Goal: Information Seeking & Learning: Find specific page/section

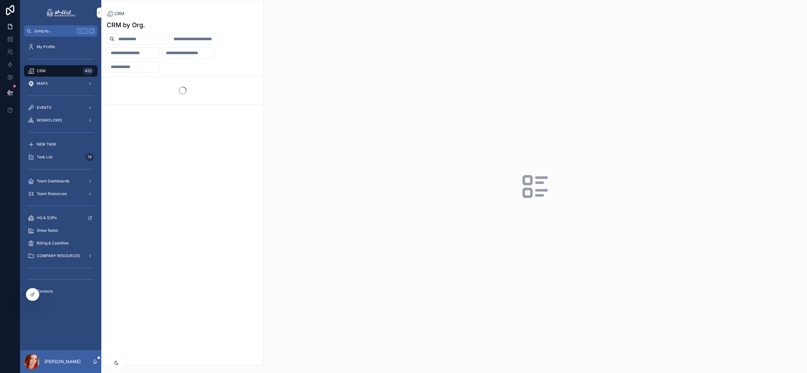
click at [151, 37] on input "scrollable content" at bounding box center [141, 38] width 52 height 9
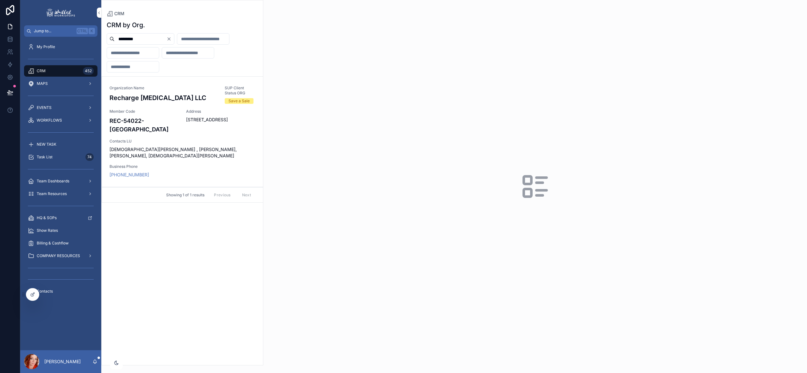
type input "*********"
click at [142, 119] on h4 "REC-54022-[GEOGRAPHIC_DATA]" at bounding box center [144, 124] width 69 height 17
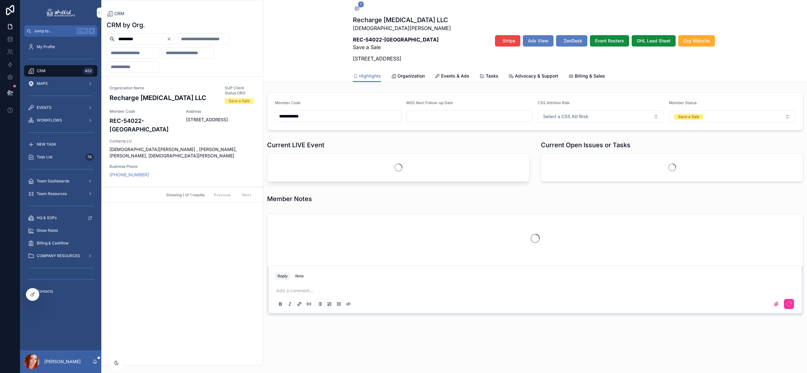
click at [514, 45] on button "Stripe" at bounding box center [507, 40] width 25 height 11
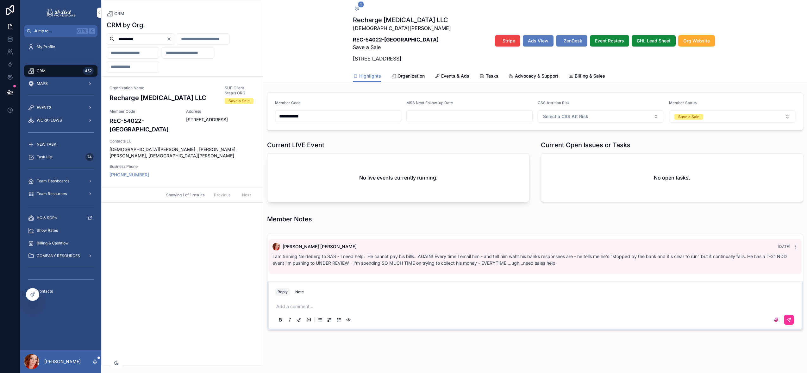
drag, startPoint x: 153, startPoint y: 42, endPoint x: 85, endPoint y: 40, distance: 69.0
click at [92, 41] on div "**********" at bounding box center [413, 186] width 787 height 373
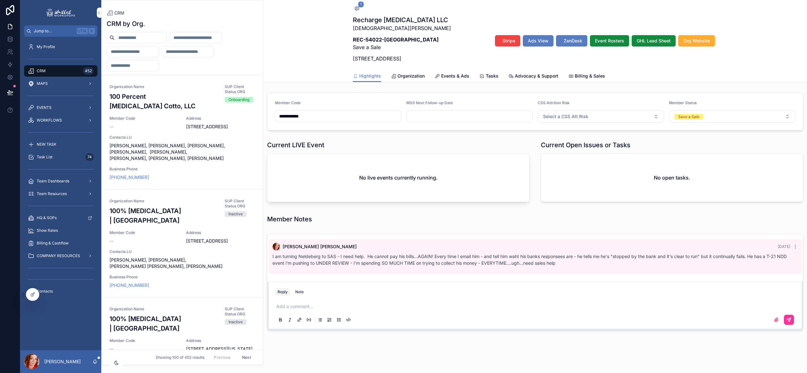
click at [123, 52] on input "scrollable content" at bounding box center [133, 51] width 52 height 9
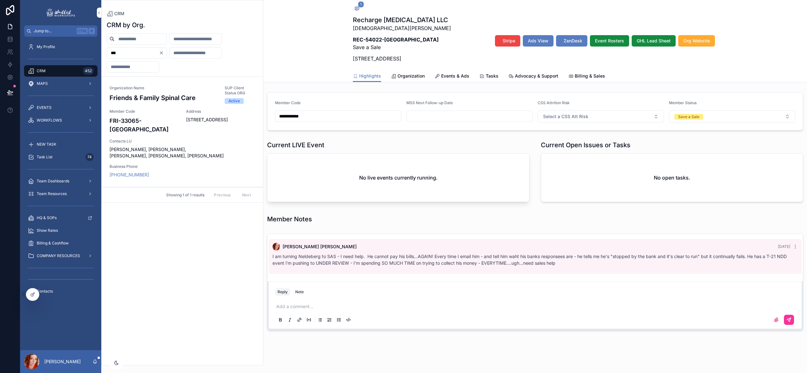
type input "***"
click at [219, 120] on span "[STREET_ADDRESS]" at bounding box center [220, 119] width 69 height 6
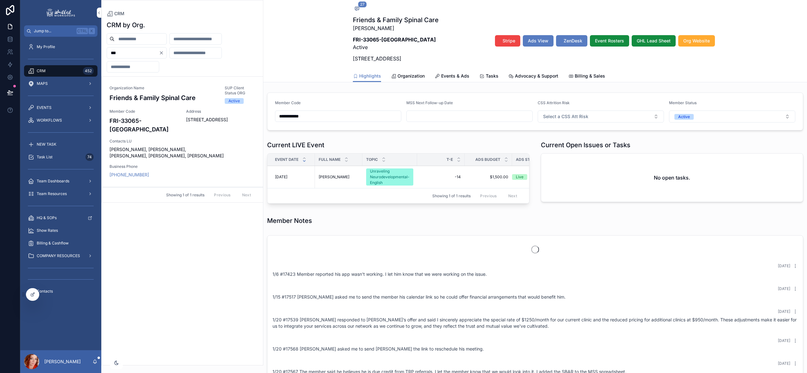
scroll to position [441, 0]
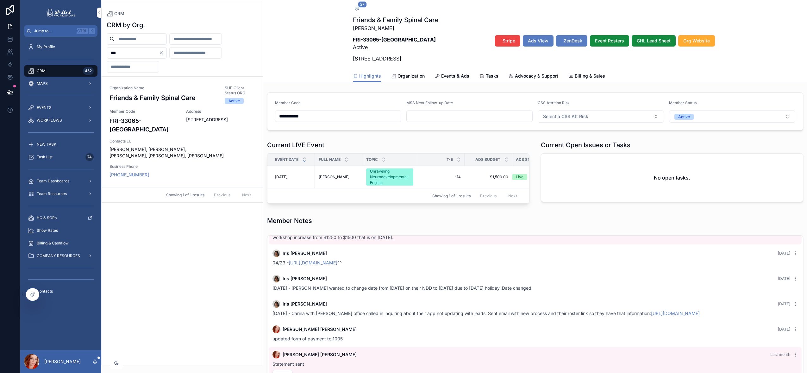
click at [515, 38] on span "Stripe" at bounding box center [509, 41] width 13 height 6
click at [358, 5] on span "27" at bounding box center [362, 4] width 9 height 6
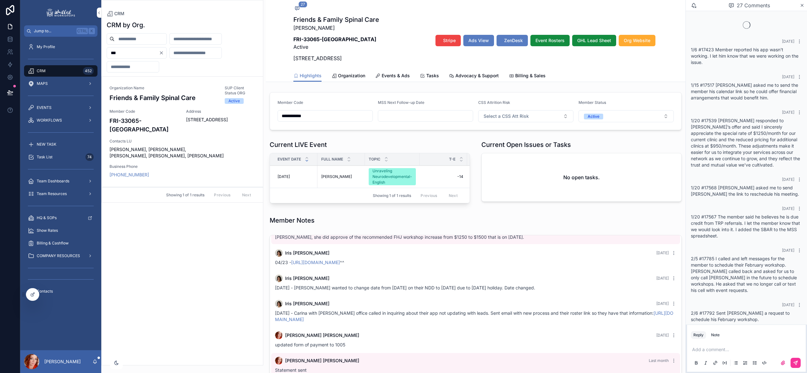
scroll to position [698, 0]
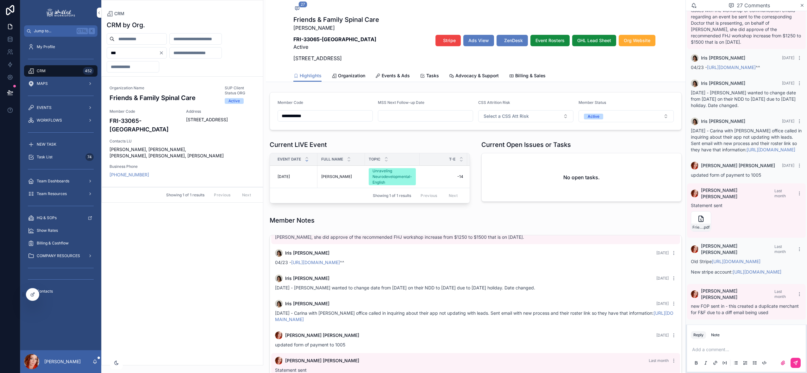
click at [723, 259] on link "[URL][DOMAIN_NAME]" at bounding box center [736, 261] width 49 height 5
click at [375, 78] on icon "scrollable content" at bounding box center [377, 75] width 5 height 5
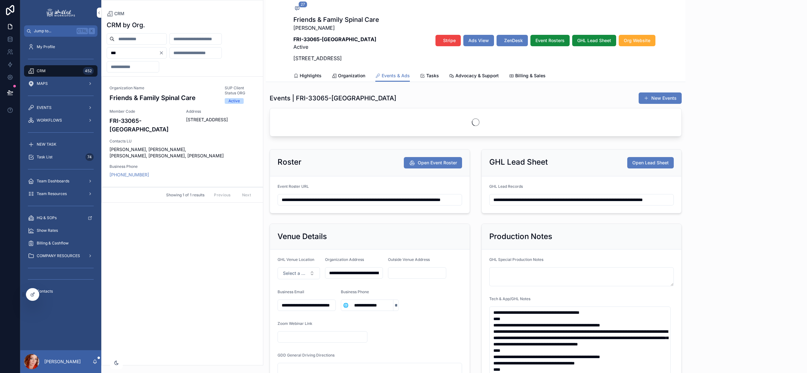
scroll to position [698, 0]
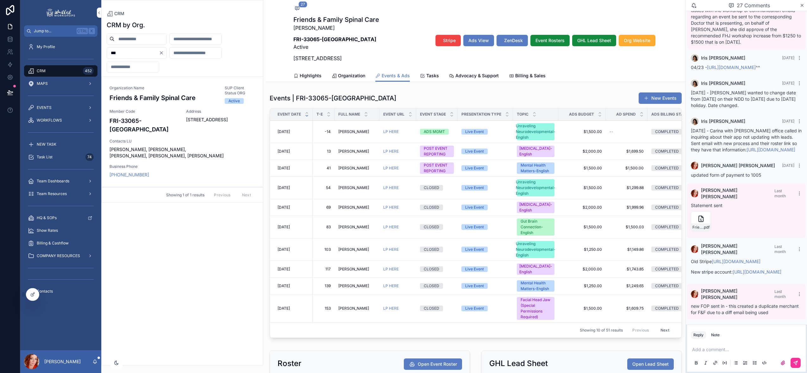
click at [346, 154] on span "[PERSON_NAME]" at bounding box center [353, 151] width 31 height 5
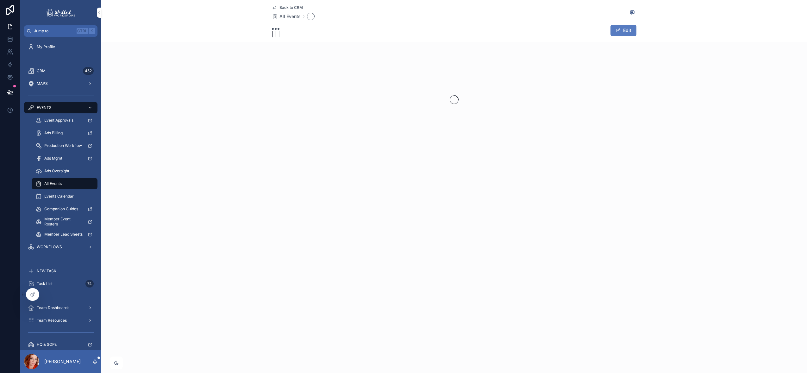
click at [396, 215] on div "Back to CRM All Events | | | Edit" at bounding box center [454, 186] width 706 height 373
click at [390, 214] on div "Back to CRM All Events | | | Edit" at bounding box center [454, 186] width 706 height 373
click at [334, 256] on div "Back to CRM All Events | | | Edit" at bounding box center [454, 186] width 706 height 373
drag, startPoint x: 341, startPoint y: 241, endPoint x: 350, endPoint y: 260, distance: 21.0
click at [349, 254] on div "Back to CRM All Events | | | Edit" at bounding box center [454, 186] width 706 height 373
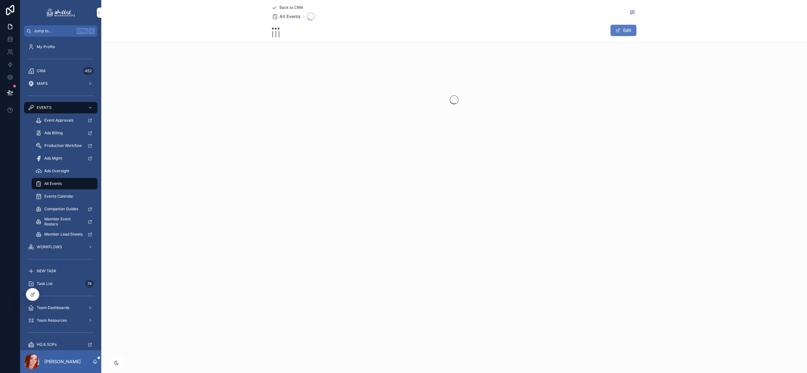
drag, startPoint x: 348, startPoint y: 246, endPoint x: 328, endPoint y: 257, distance: 22.7
click at [335, 265] on div "Back to CRM All Events | | | Edit" at bounding box center [454, 186] width 706 height 373
click at [328, 257] on div "Back to CRM All Events | | | Edit" at bounding box center [454, 186] width 706 height 373
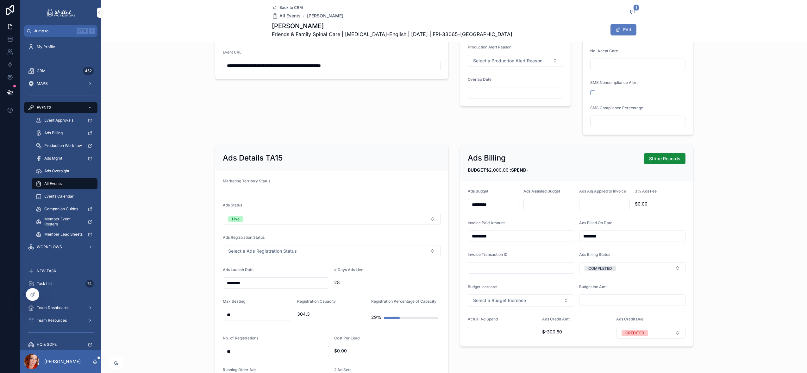
scroll to position [237, 0]
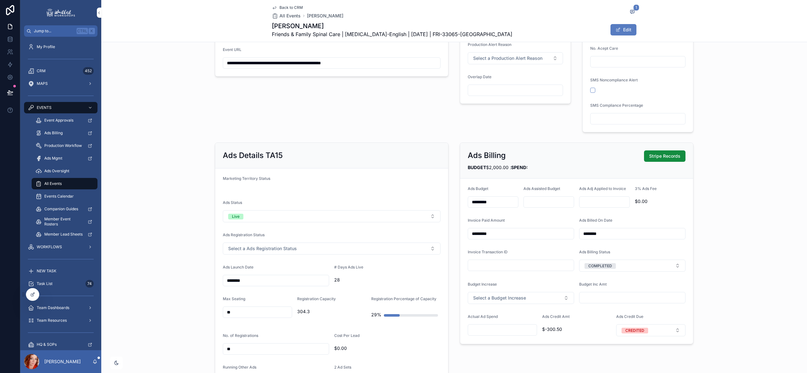
click at [290, 7] on span "Back to CRM" at bounding box center [290, 7] width 23 height 5
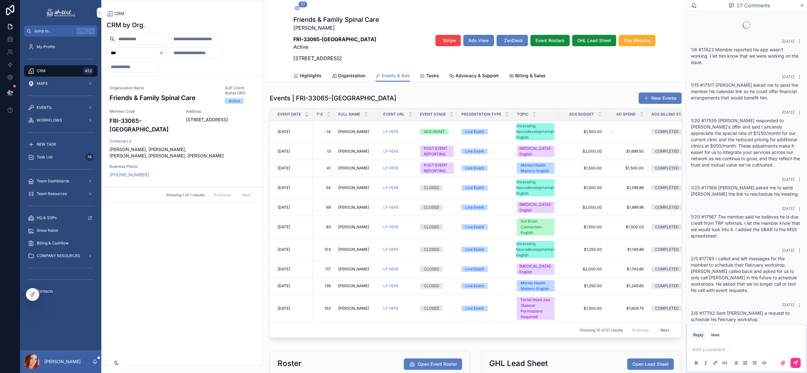
scroll to position [698, 0]
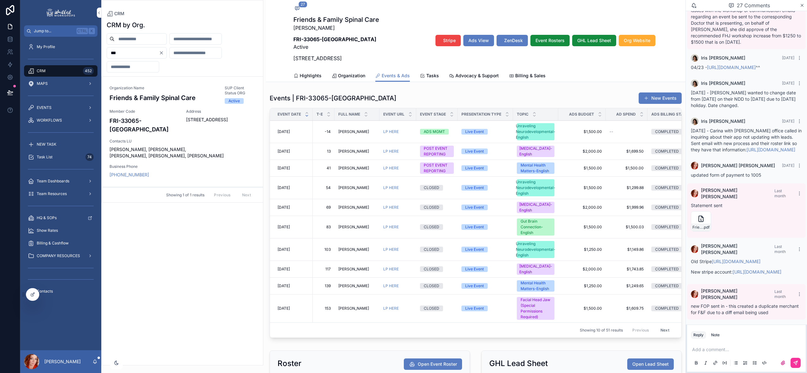
click at [290, 134] on span "[DATE]" at bounding box center [284, 131] width 12 height 5
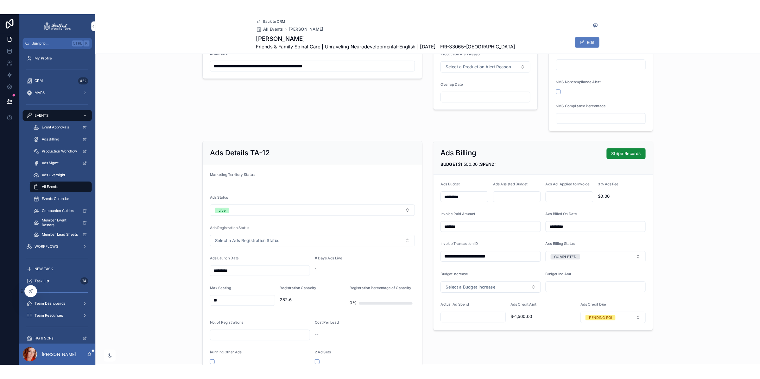
scroll to position [246, 0]
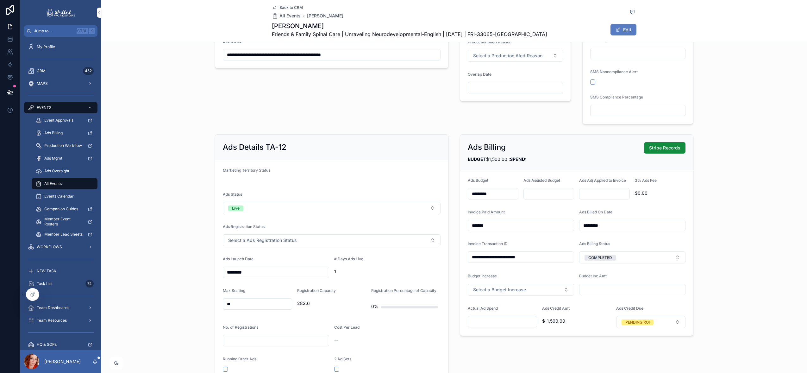
drag, startPoint x: 544, startPoint y: 257, endPoint x: 379, endPoint y: 242, distance: 165.2
click at [379, 242] on div "**********" at bounding box center [454, 332] width 486 height 401
paste input "scrollable content"
type input "**********"
click at [630, 13] on icon "scrollable content" at bounding box center [632, 11] width 4 height 3
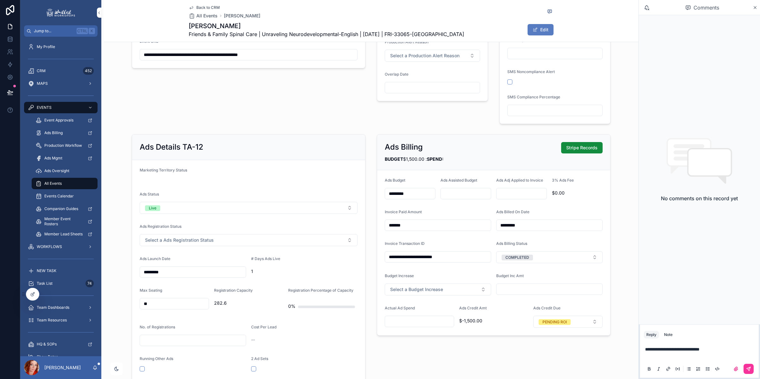
click at [748, 367] on icon "scrollable content" at bounding box center [748, 368] width 5 height 5
click at [211, 5] on span "Back to CRM" at bounding box center [207, 7] width 23 height 5
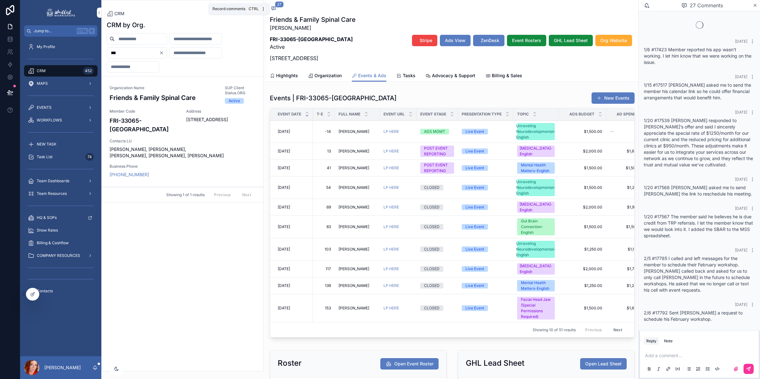
scroll to position [692, 0]
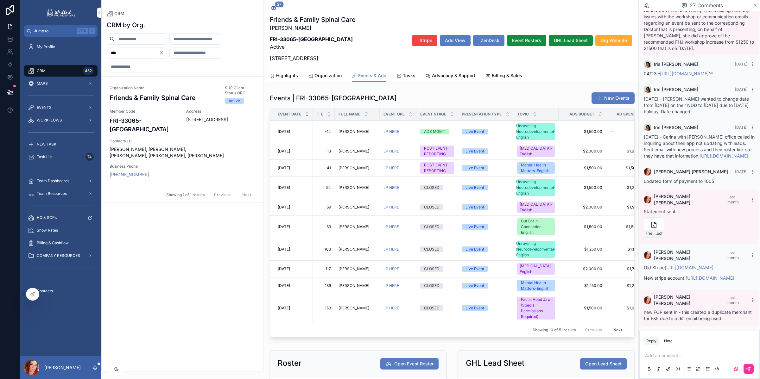
drag, startPoint x: 173, startPoint y: 53, endPoint x: 158, endPoint y: 49, distance: 16.3
click at [164, 53] on icon "Clear" at bounding box center [161, 52] width 5 height 5
click at [150, 42] on input "scrollable content" at bounding box center [141, 38] width 52 height 9
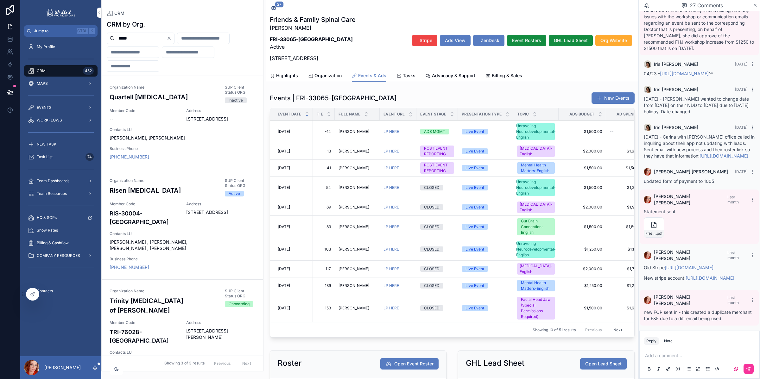
type input "*****"
drag, startPoint x: 138, startPoint y: 39, endPoint x: 112, endPoint y: 39, distance: 25.6
click at [112, 39] on div "*****" at bounding box center [141, 38] width 68 height 11
click at [162, 37] on input "*****" at bounding box center [141, 38] width 52 height 9
click at [172, 37] on icon "Clear" at bounding box center [168, 38] width 5 height 5
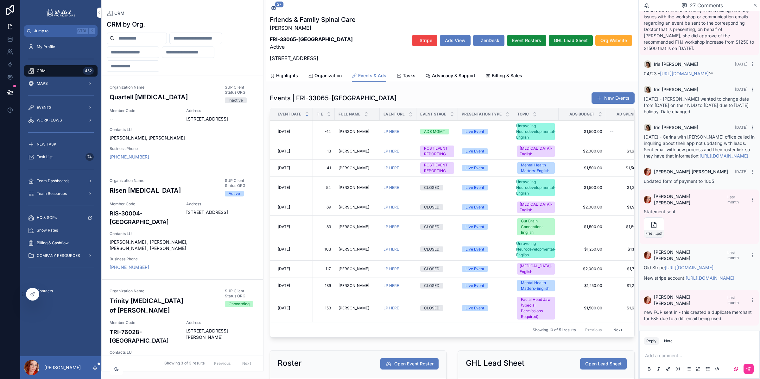
drag, startPoint x: 140, startPoint y: 56, endPoint x: 144, endPoint y: 57, distance: 4.2
click at [140, 56] on input "scrollable content" at bounding box center [133, 52] width 52 height 9
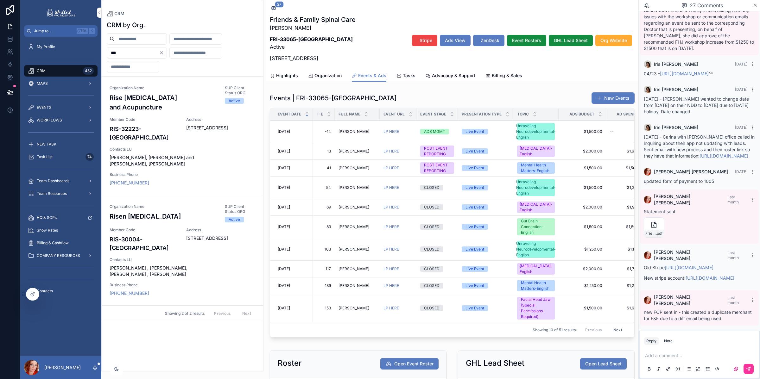
type input "***"
click at [191, 228] on span "Address" at bounding box center [220, 230] width 69 height 5
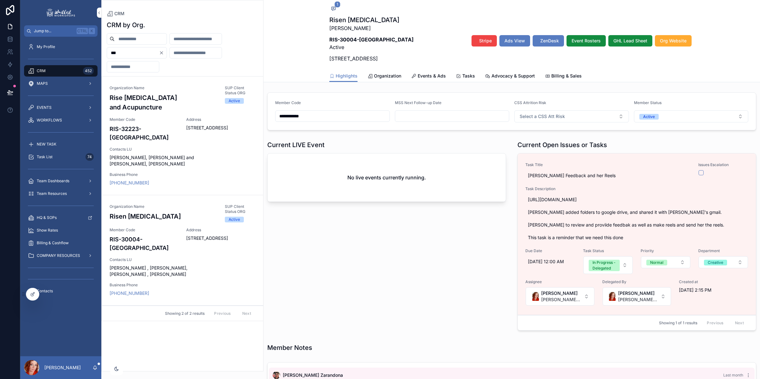
click at [413, 77] on div "Events & Ads" at bounding box center [428, 76] width 34 height 6
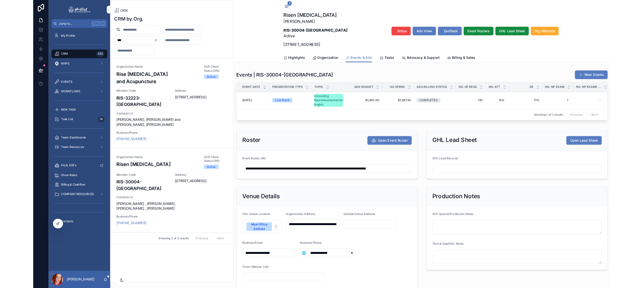
scroll to position [0, 154]
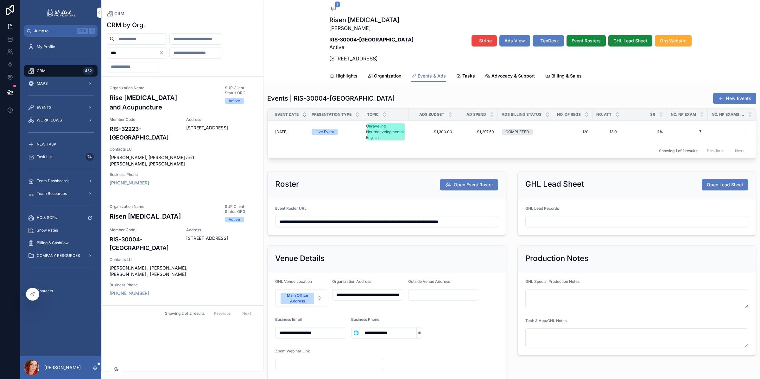
drag, startPoint x: 589, startPoint y: 42, endPoint x: 439, endPoint y: 21, distance: 151.5
click at [589, 42] on span "Event Rosters" at bounding box center [585, 41] width 29 height 6
click at [164, 53] on icon "Clear" at bounding box center [161, 52] width 5 height 5
click at [139, 38] on input "scrollable content" at bounding box center [141, 38] width 52 height 9
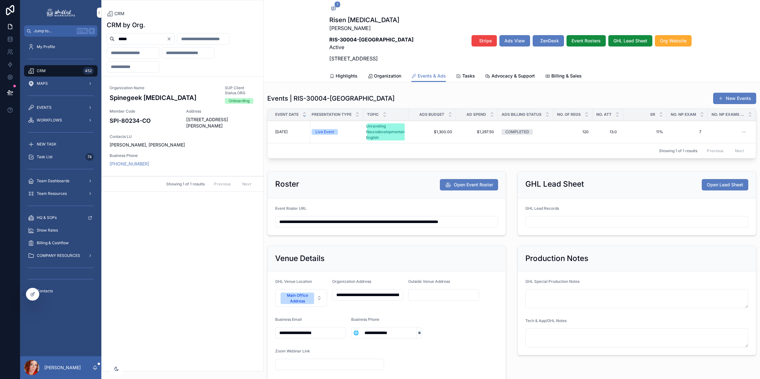
type input "*****"
click at [174, 116] on div "Member Code SPI-80234-CO" at bounding box center [144, 117] width 69 height 16
type input "***"
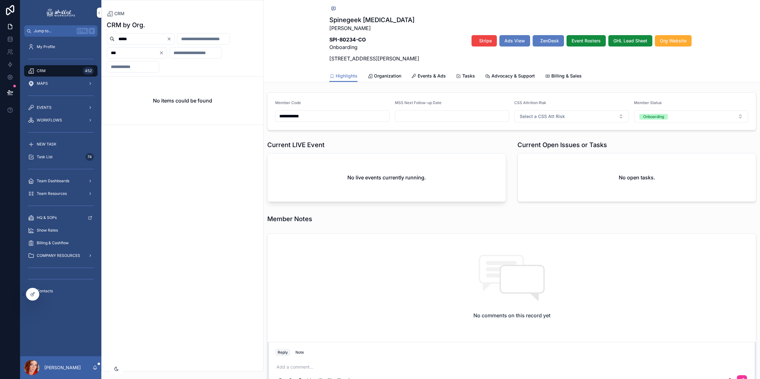
click at [411, 76] on icon "scrollable content" at bounding box center [413, 76] width 5 height 5
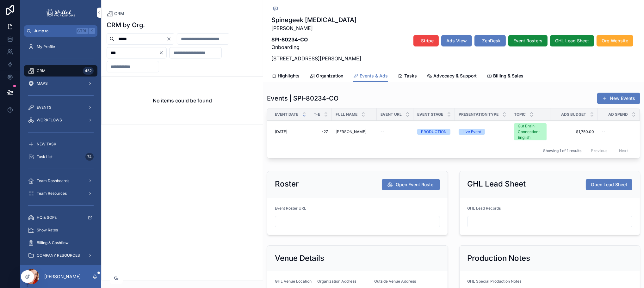
click at [162, 252] on div "CRM by Org. ***** *** No items could be found" at bounding box center [182, 149] width 161 height 264
click at [172, 37] on icon "Clear" at bounding box center [168, 38] width 5 height 5
click at [123, 52] on input "***" at bounding box center [133, 52] width 52 height 9
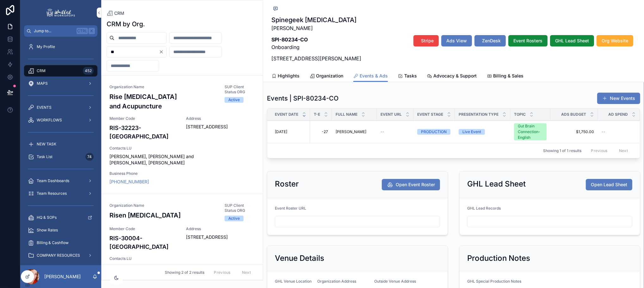
type input "*"
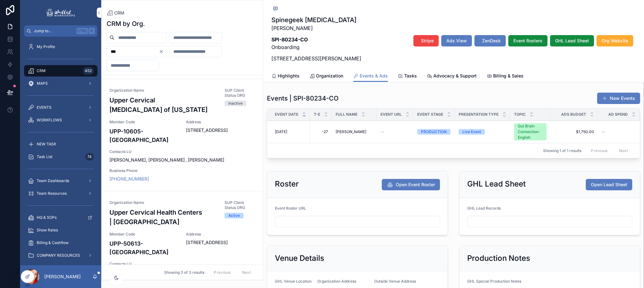
scroll to position [140, 0]
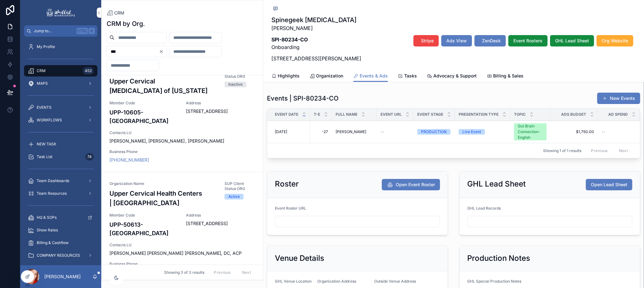
click at [140, 215] on div "Member Code UPP-50613-[GEOGRAPHIC_DATA]" at bounding box center [144, 225] width 69 height 25
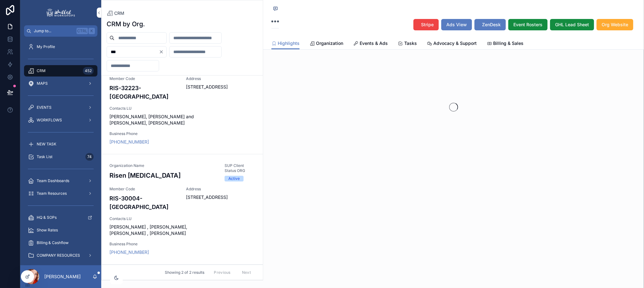
type input "***"
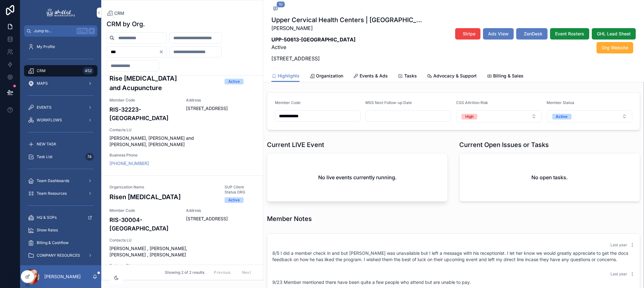
scroll to position [249, 0]
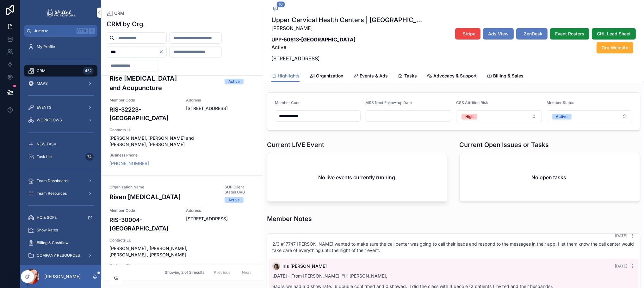
click at [380, 76] on span "Events & Ads" at bounding box center [374, 76] width 28 height 6
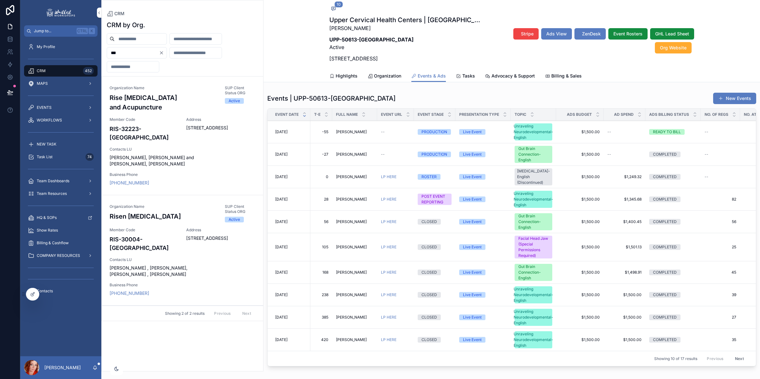
scroll to position [162, 0]
drag, startPoint x: 384, startPoint y: 360, endPoint x: 440, endPoint y: 360, distance: 56.0
click at [439, 360] on div "Showing 10 of 17 results Previous Next" at bounding box center [511, 358] width 488 height 15
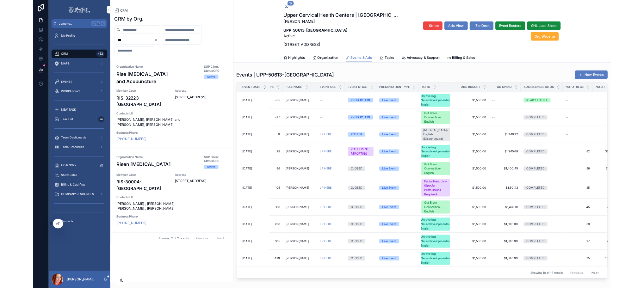
scroll to position [0, 0]
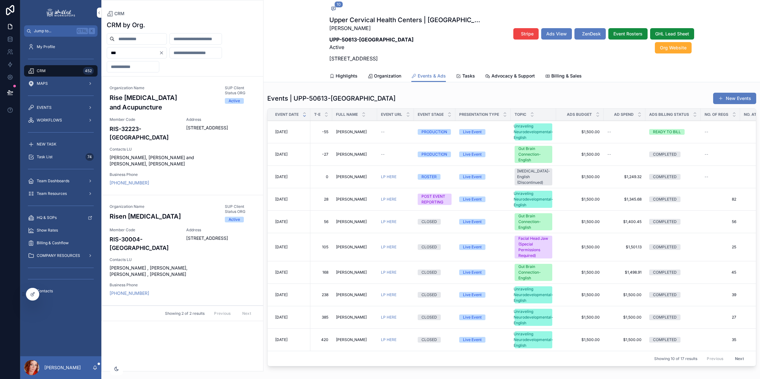
click at [389, 174] on link "LP HERE" at bounding box center [389, 176] width 16 height 5
click at [388, 197] on link "LP HERE" at bounding box center [389, 199] width 16 height 5
click at [387, 219] on link "LP HERE" at bounding box center [389, 221] width 16 height 5
click at [385, 245] on link "LP HERE" at bounding box center [389, 247] width 16 height 5
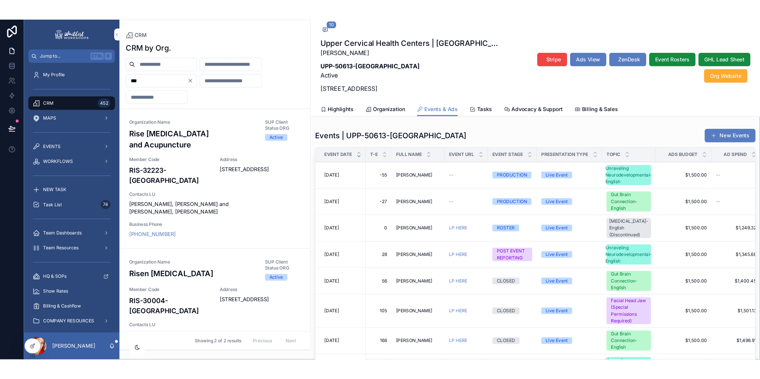
scroll to position [249, 0]
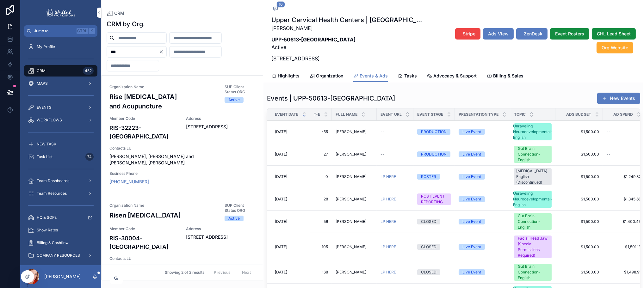
click at [164, 52] on icon "Clear" at bounding box center [161, 51] width 5 height 5
click at [133, 51] on input "***" at bounding box center [133, 51] width 52 height 9
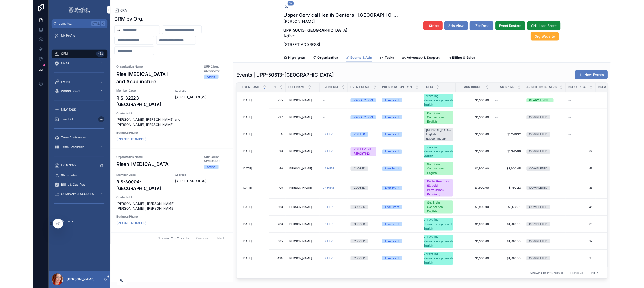
scroll to position [162, 0]
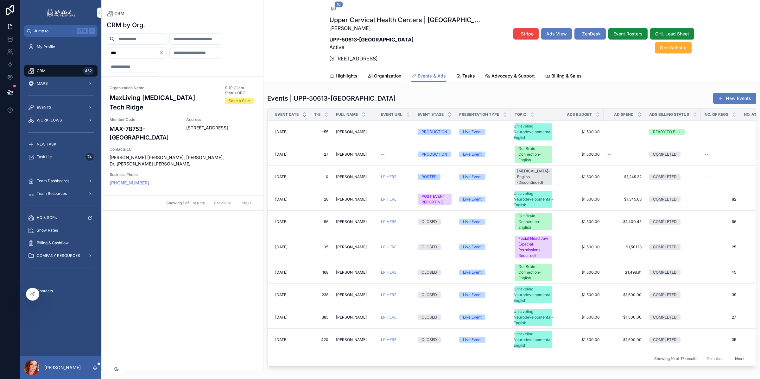
click at [211, 129] on span "[STREET_ADDRESS]" at bounding box center [220, 128] width 69 height 6
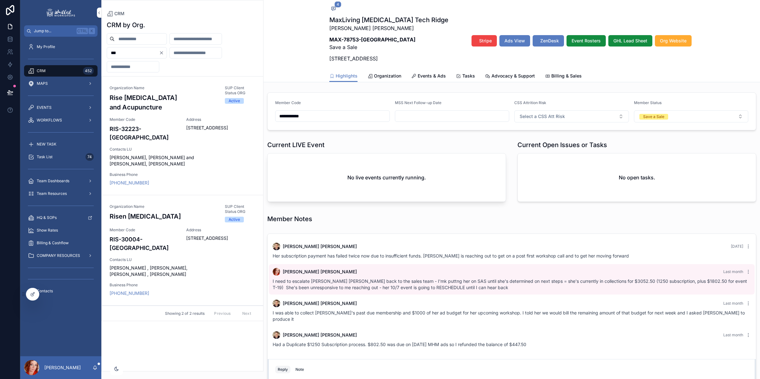
click at [424, 76] on span "Events & Ads" at bounding box center [431, 76] width 28 height 6
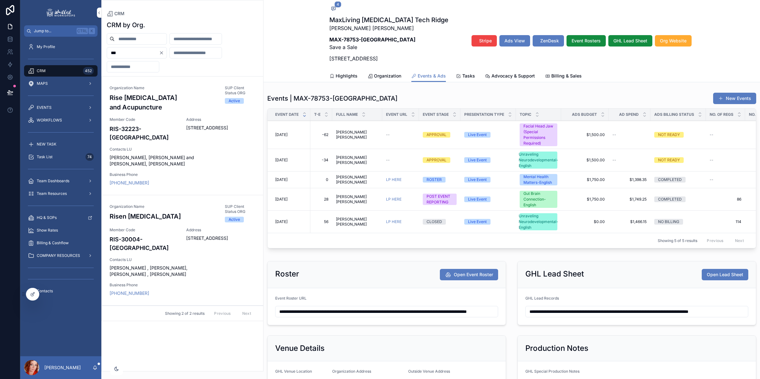
click at [339, 74] on span "Highlights" at bounding box center [346, 76] width 22 height 6
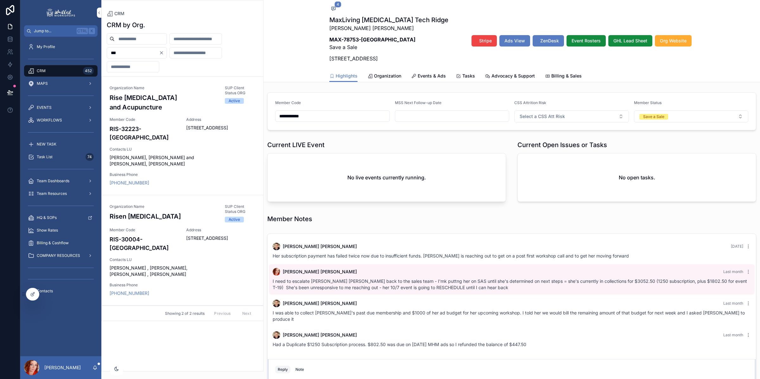
click at [650, 116] on div "Save a Sale" at bounding box center [653, 117] width 21 height 6
click at [666, 172] on div "Active" at bounding box center [685, 170] width 88 height 9
click at [562, 72] on link "Billing & Sales" at bounding box center [563, 76] width 37 height 13
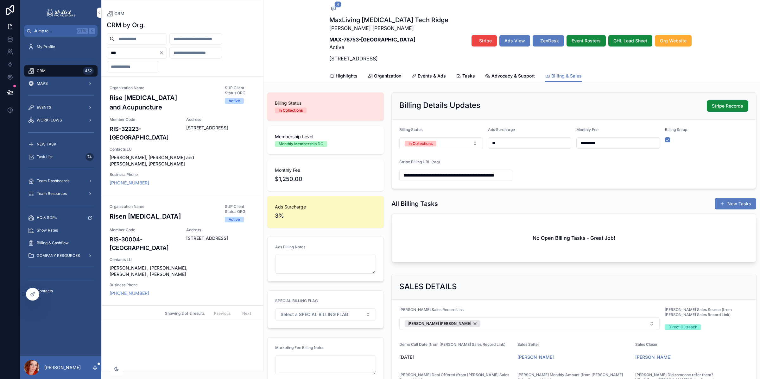
click at [344, 75] on span "Highlights" at bounding box center [346, 76] width 22 height 6
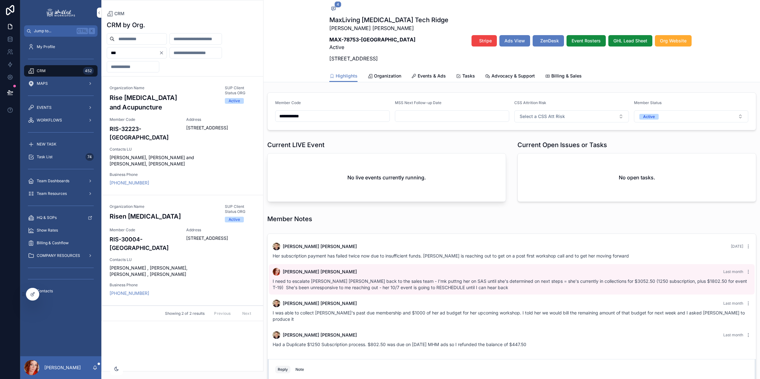
click at [670, 117] on button "Active" at bounding box center [691, 116] width 115 height 12
click at [662, 187] on div "Save a Sale" at bounding box center [658, 190] width 21 height 6
click at [366, 135] on div "**********" at bounding box center [511, 250] width 496 height 321
click at [426, 75] on span "Events & Ads" at bounding box center [431, 76] width 28 height 6
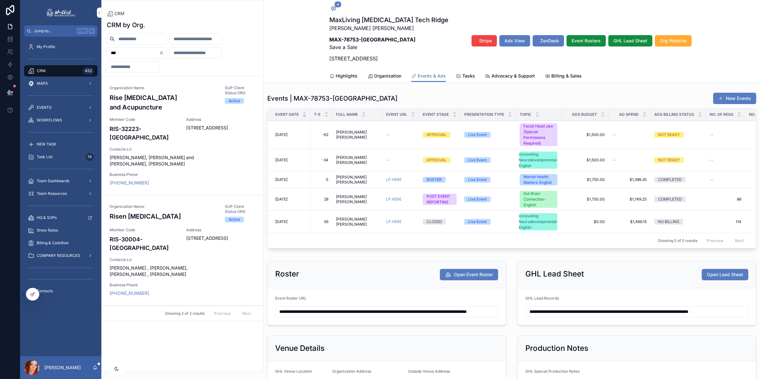
click at [388, 222] on link "LP HERE" at bounding box center [394, 221] width 16 height 5
click at [391, 201] on link "LP HERE" at bounding box center [394, 199] width 16 height 5
click at [390, 179] on link "LP HERE" at bounding box center [394, 179] width 16 height 5
drag, startPoint x: 139, startPoint y: 53, endPoint x: 83, endPoint y: 51, distance: 56.4
click at [83, 51] on div "Jump to... Ctrl K My Profile CRM 452 MAPS EVENTS WORKFLOWS NEW TASK Task List 7…" at bounding box center [389, 189] width 739 height 379
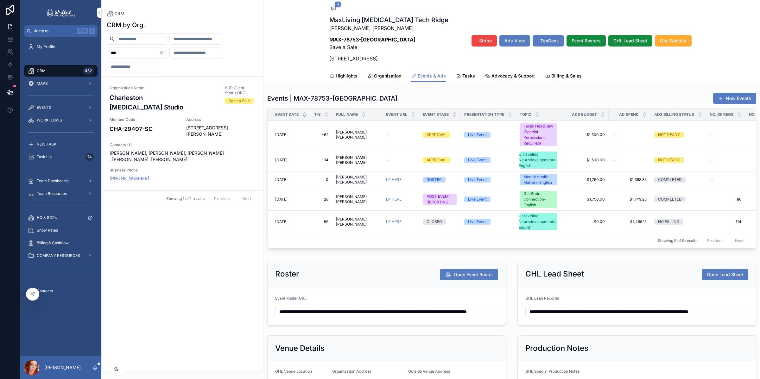
click at [155, 126] on div "Member Code CHA-29407-SC" at bounding box center [144, 127] width 69 height 20
type input "***"
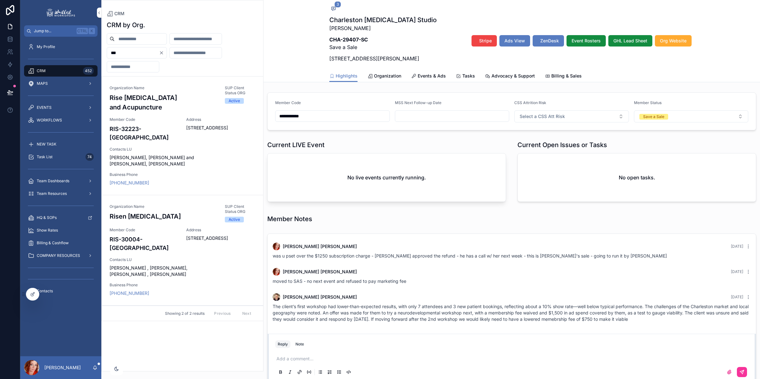
click at [417, 75] on span "Events & Ads" at bounding box center [431, 76] width 28 height 6
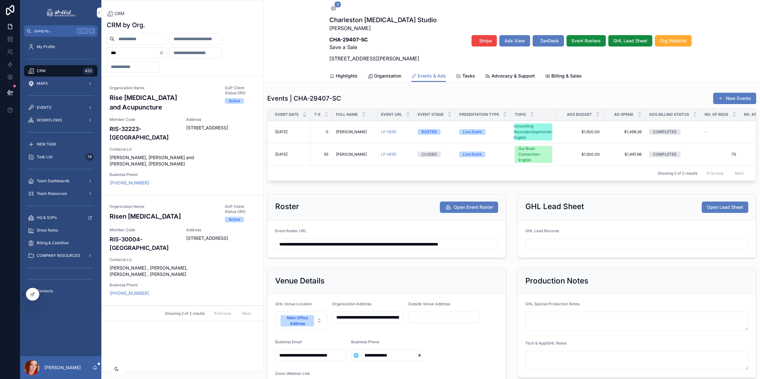
click at [390, 154] on link "LP HERE" at bounding box center [389, 154] width 16 height 5
click at [388, 132] on link "LP HERE" at bounding box center [389, 131] width 16 height 5
